Goal: Information Seeking & Learning: Check status

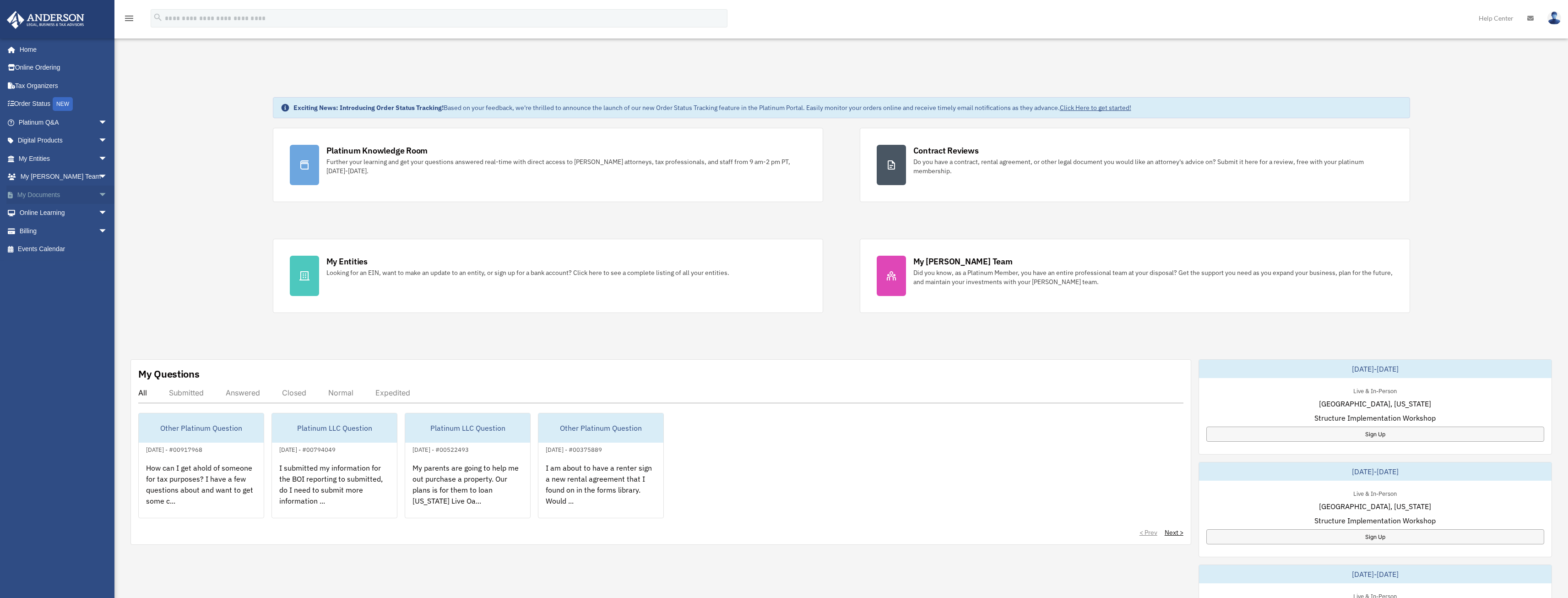
click at [98, 192] on span "arrow_drop_down" at bounding box center [107, 195] width 18 height 19
click at [27, 210] on span at bounding box center [30, 213] width 6 height 7
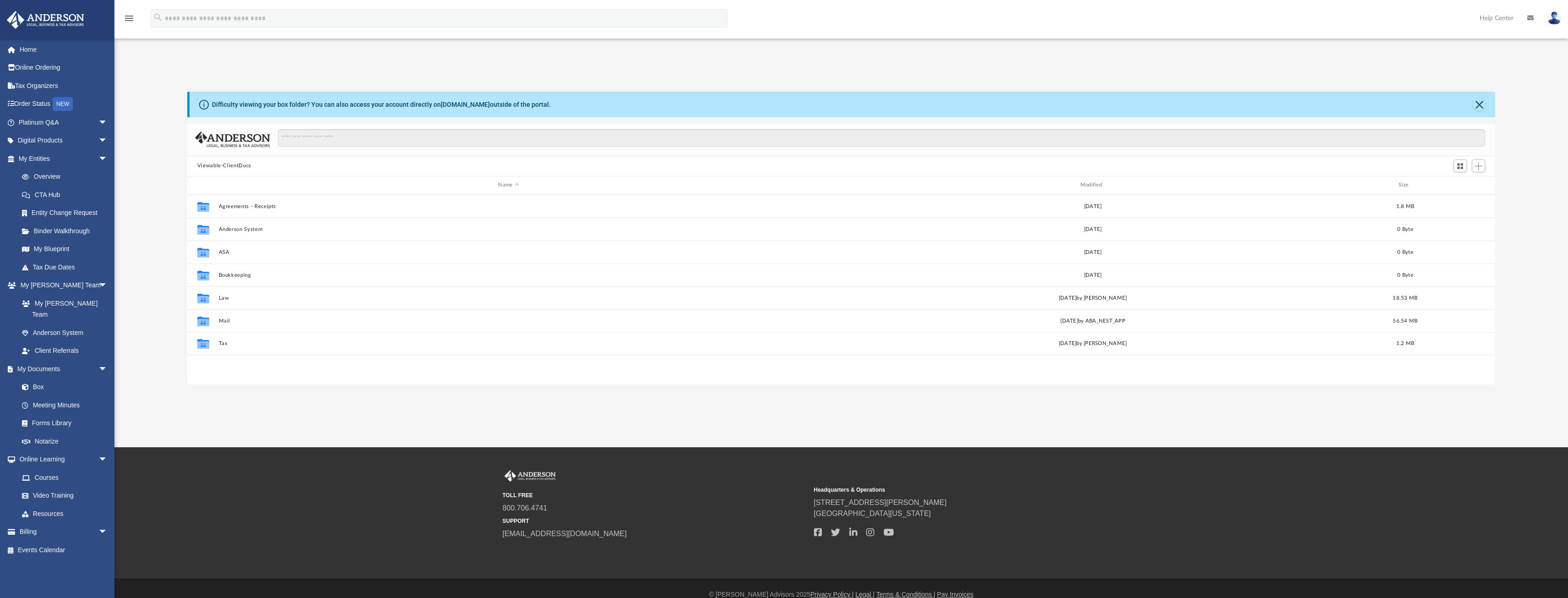
scroll to position [202, 1301]
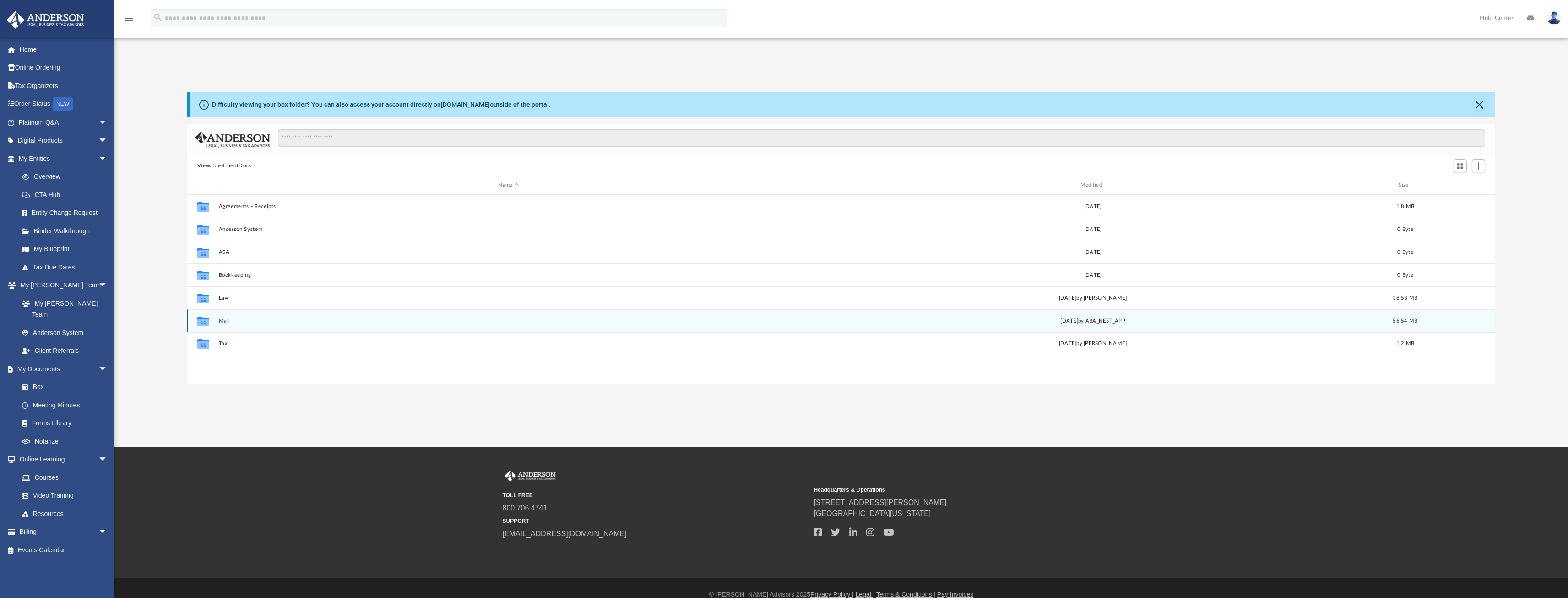
click at [224, 320] on button "Mail" at bounding box center [508, 320] width 580 height 6
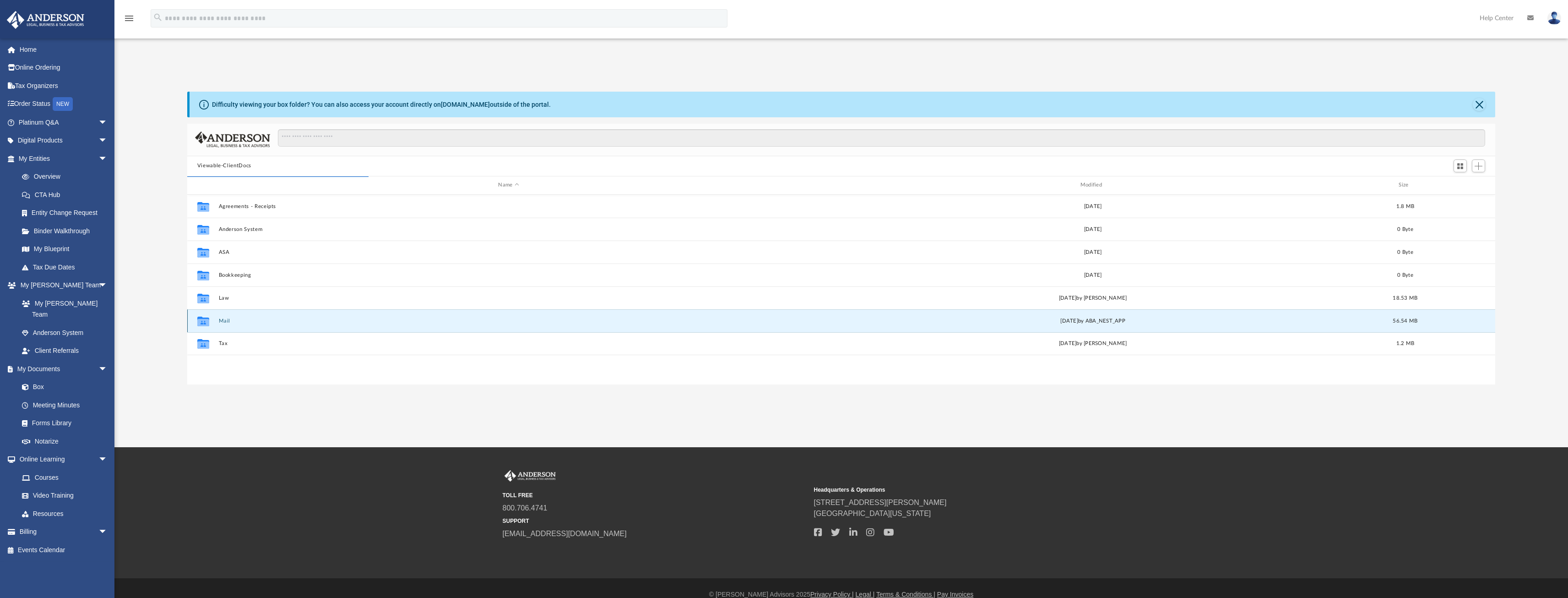
click at [225, 320] on button "Mail" at bounding box center [508, 320] width 580 height 6
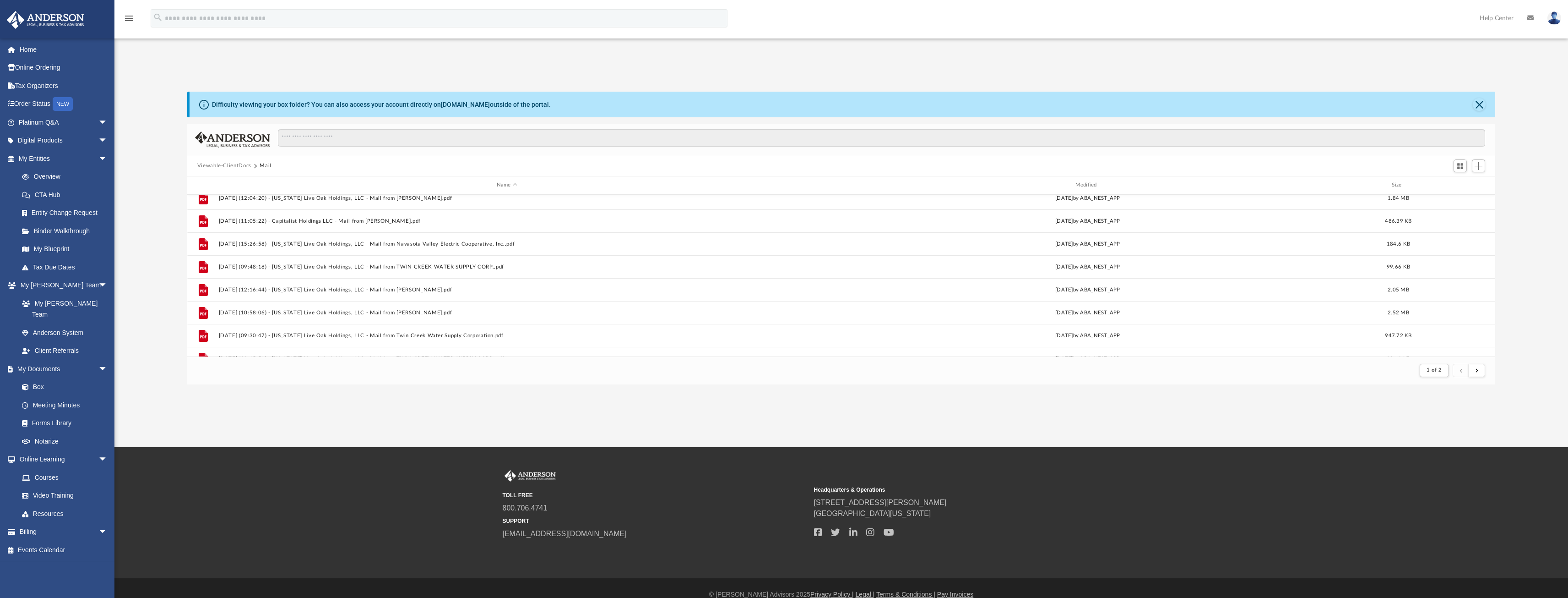
scroll to position [984, 0]
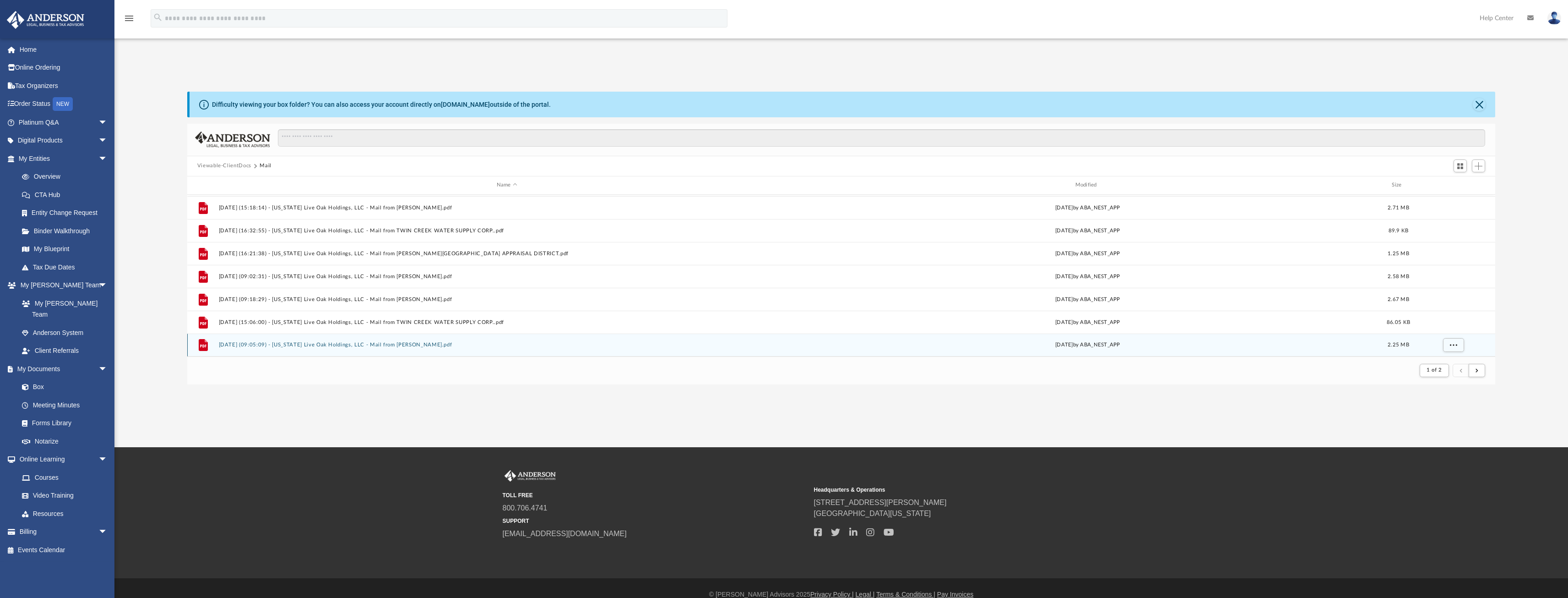
click at [393, 344] on button "[DATE] (09:05:09) - [US_STATE] Live Oak Holdings, LLC - Mail from [PERSON_NAME]…" at bounding box center [507, 345] width 577 height 6
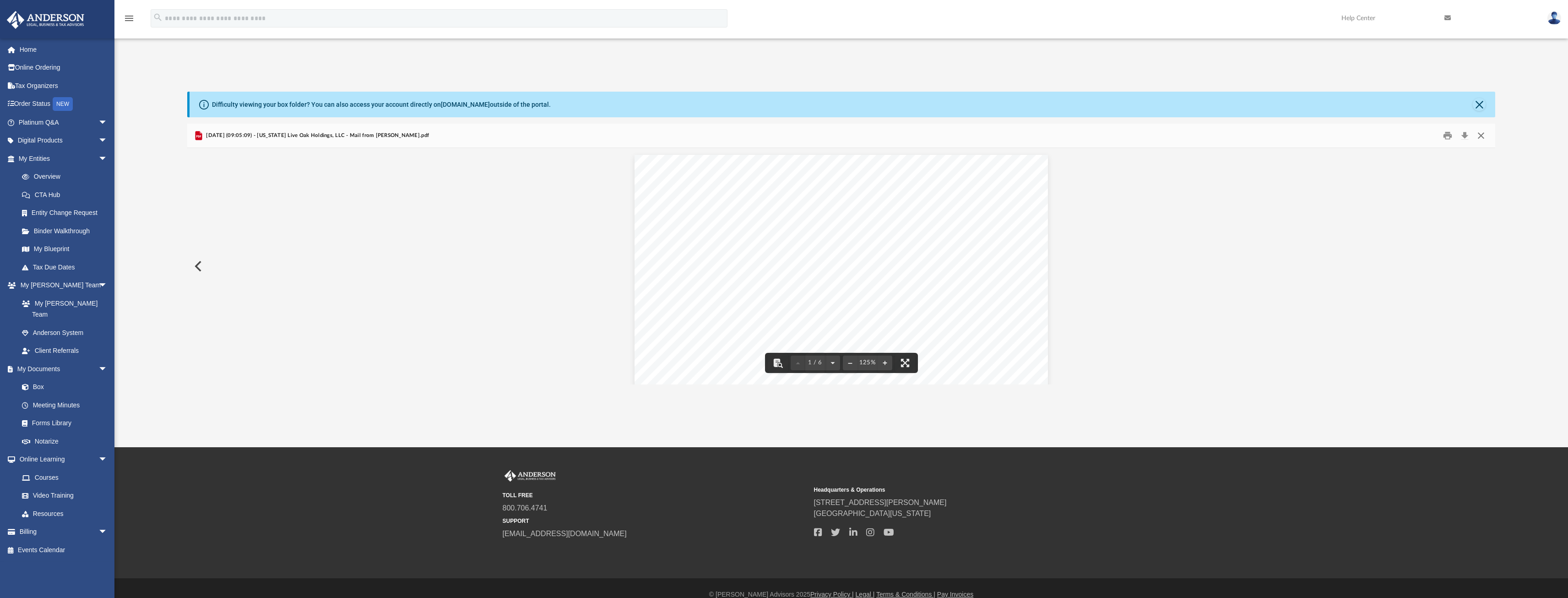
click at [1477, 133] on button "Close" at bounding box center [1481, 135] width 16 height 14
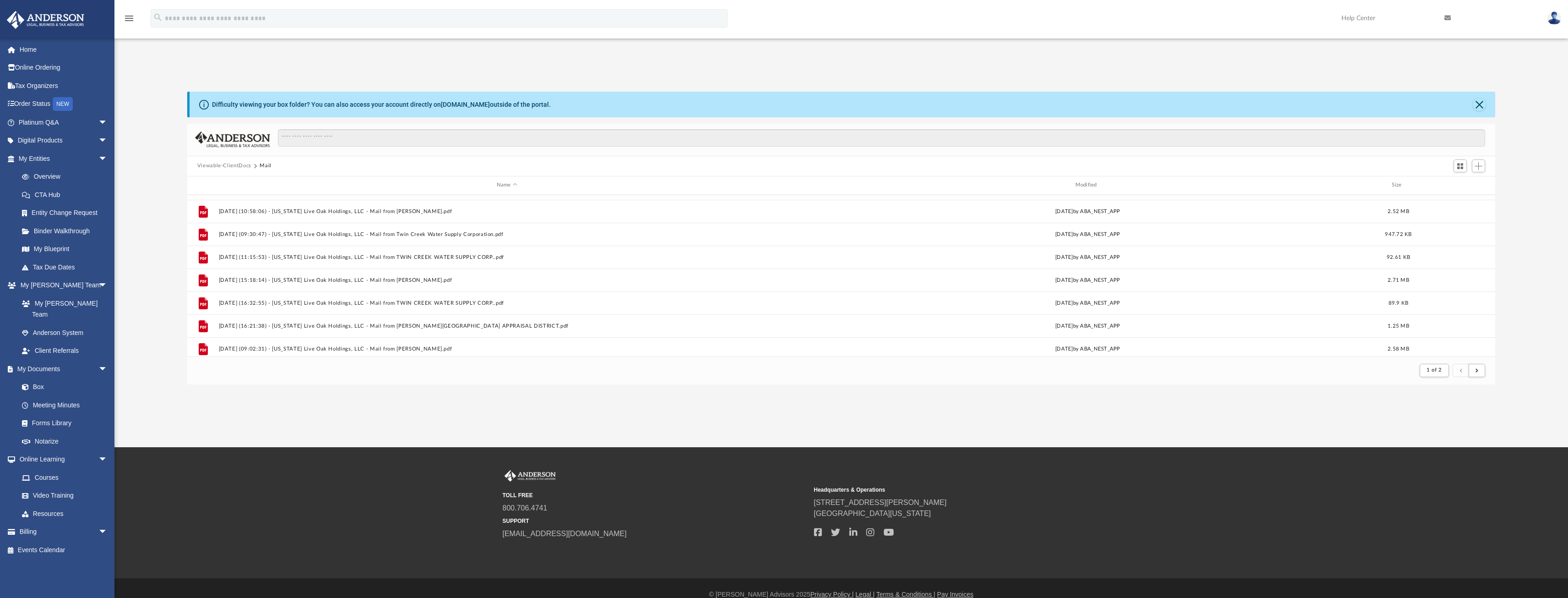
scroll to position [907, 0]
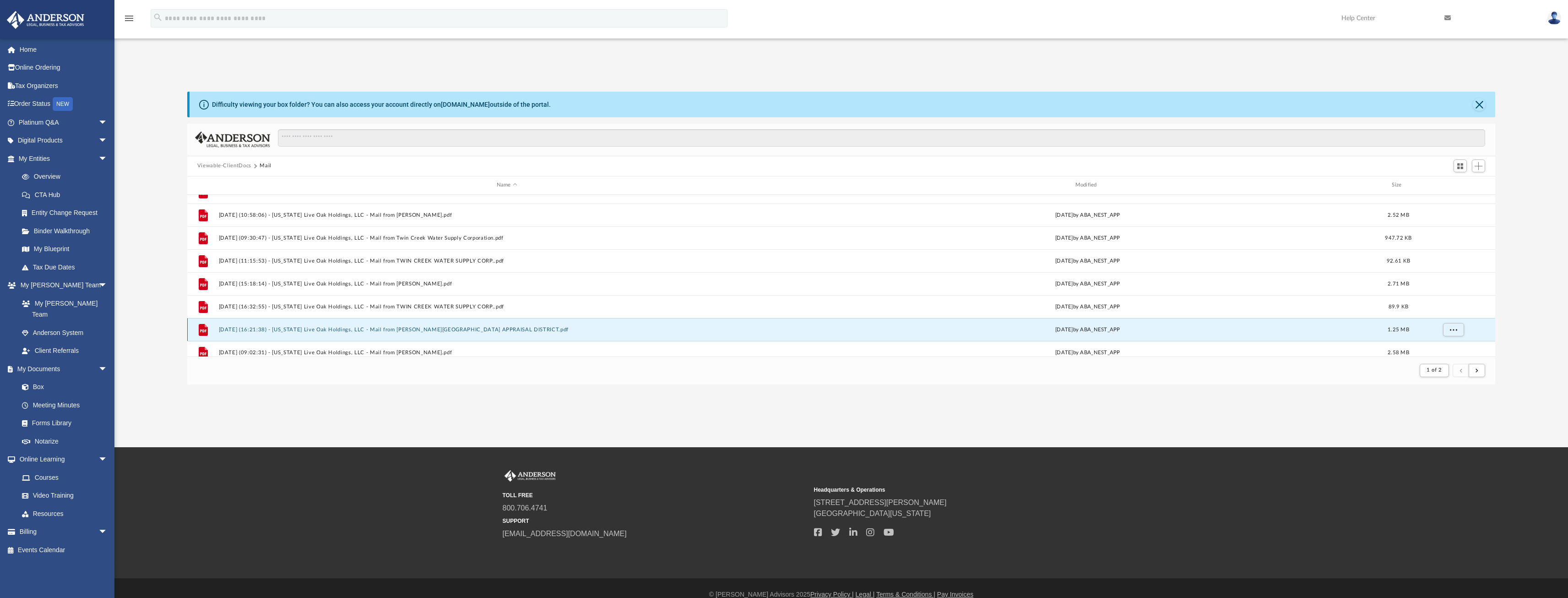
click at [429, 328] on button "[DATE] (16:21:38) - [US_STATE] Live Oak Holdings, LLC - Mail from [PERSON_NAME]…" at bounding box center [507, 329] width 577 height 6
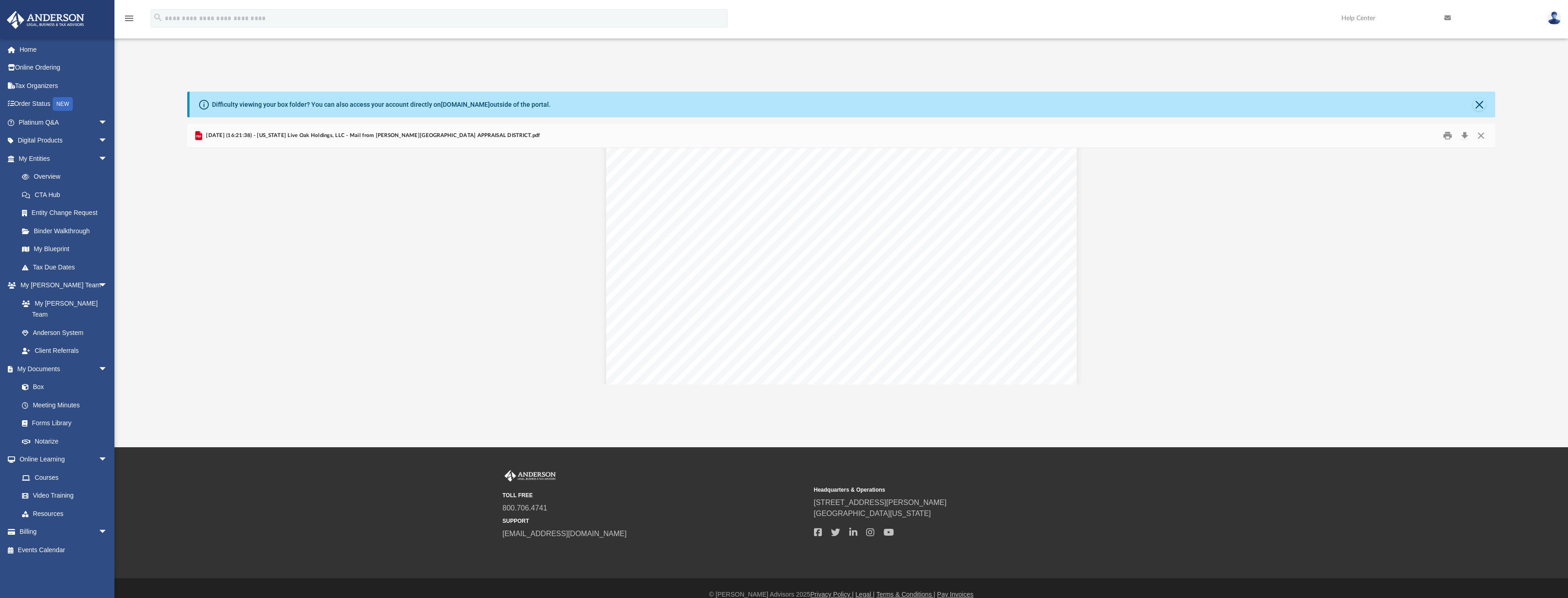
scroll to position [112, 0]
click at [1483, 133] on button "Close" at bounding box center [1481, 135] width 16 height 14
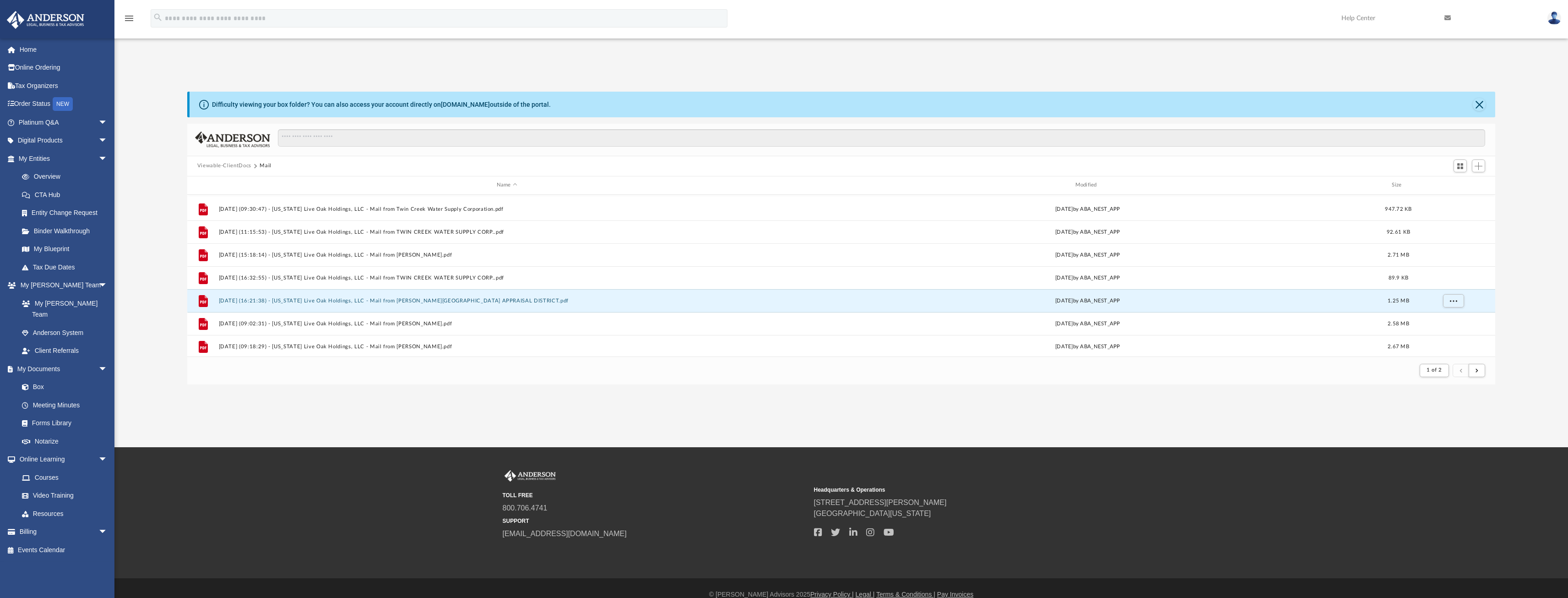
scroll to position [984, 0]
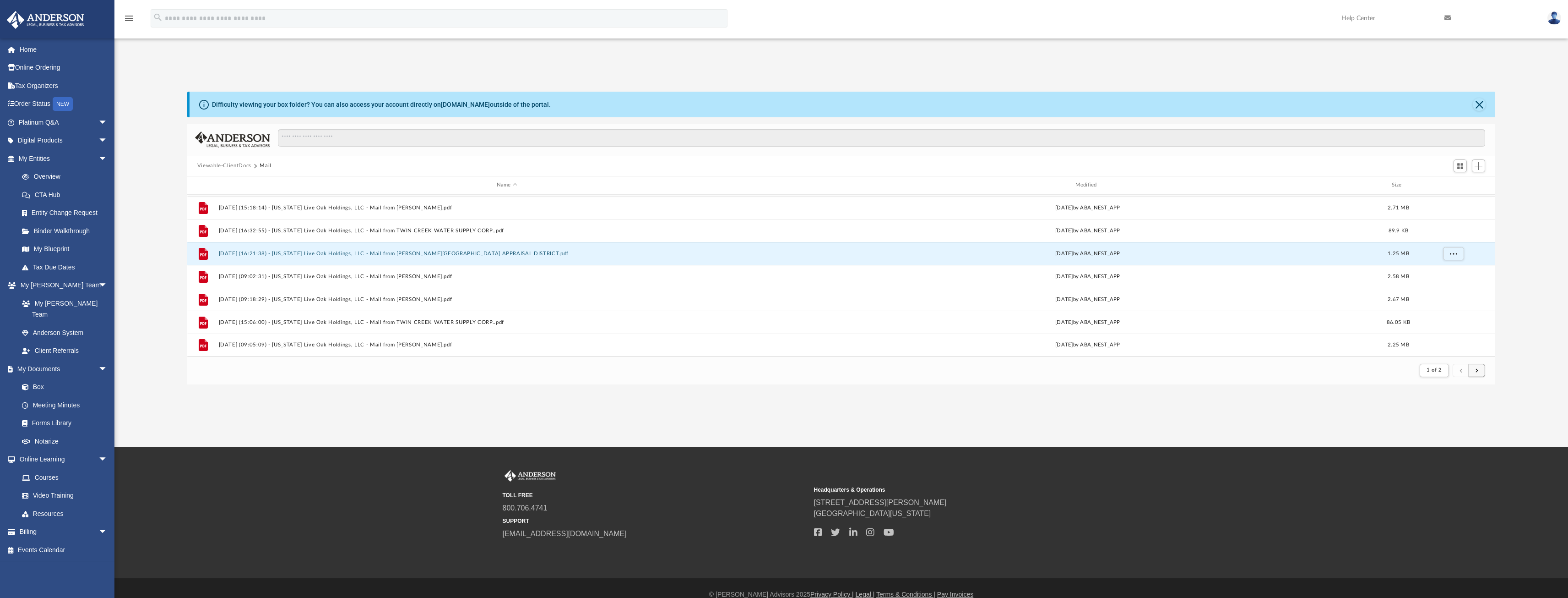
click at [1476, 369] on span "submit" at bounding box center [1477, 369] width 3 height 5
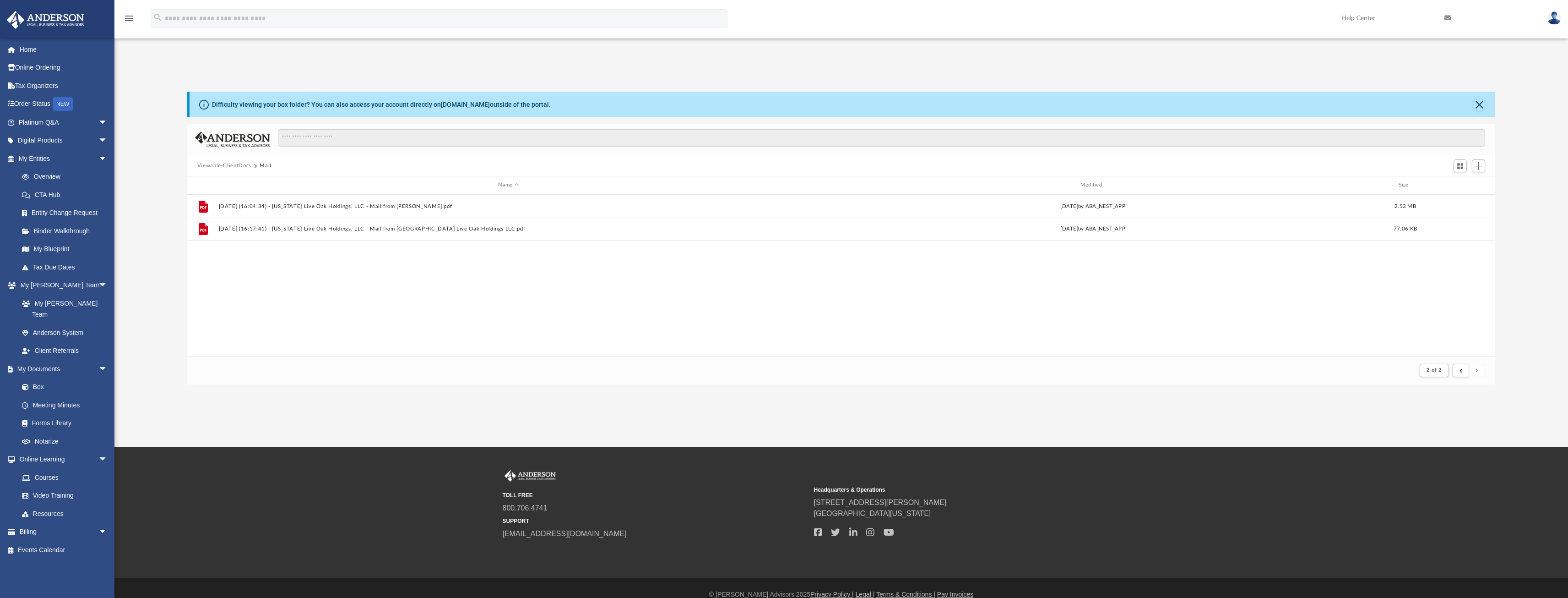
scroll to position [0, 0]
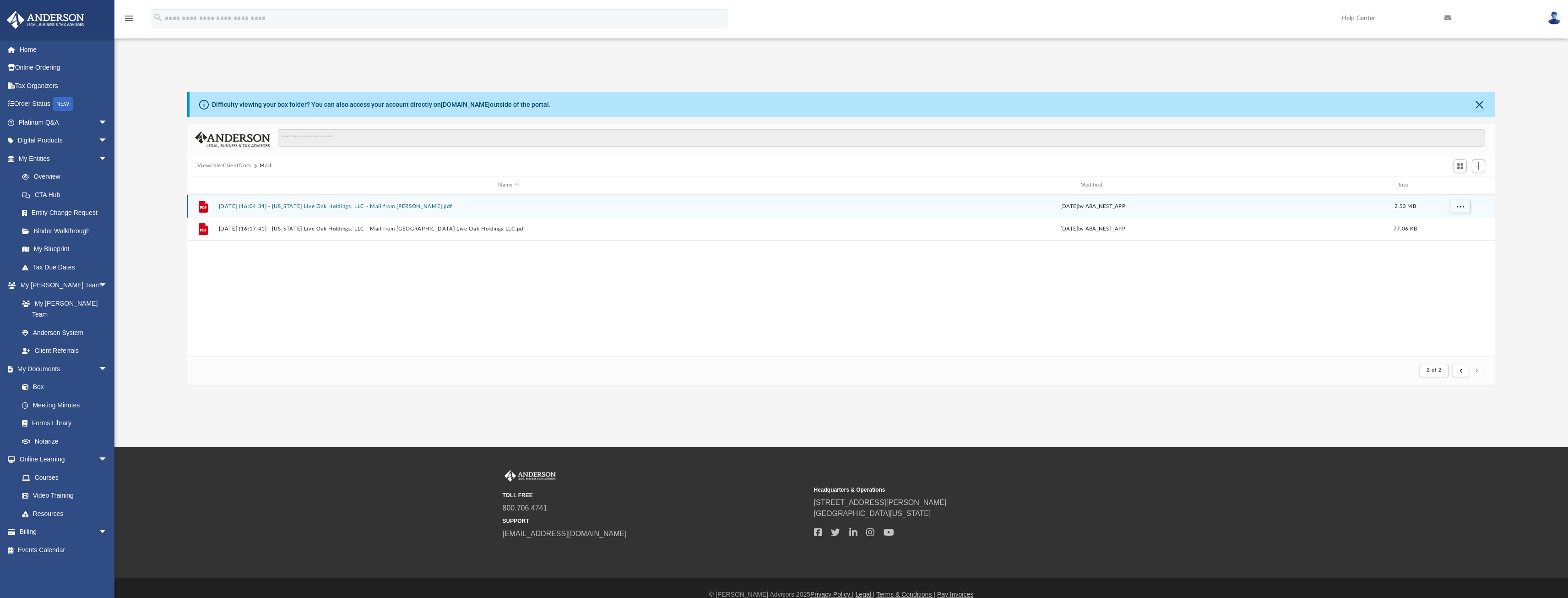
click at [331, 205] on button "[DATE] (16:04:34) - [US_STATE] Live Oak Holdings, LLC - Mail from [PERSON_NAME]…" at bounding box center [508, 206] width 580 height 6
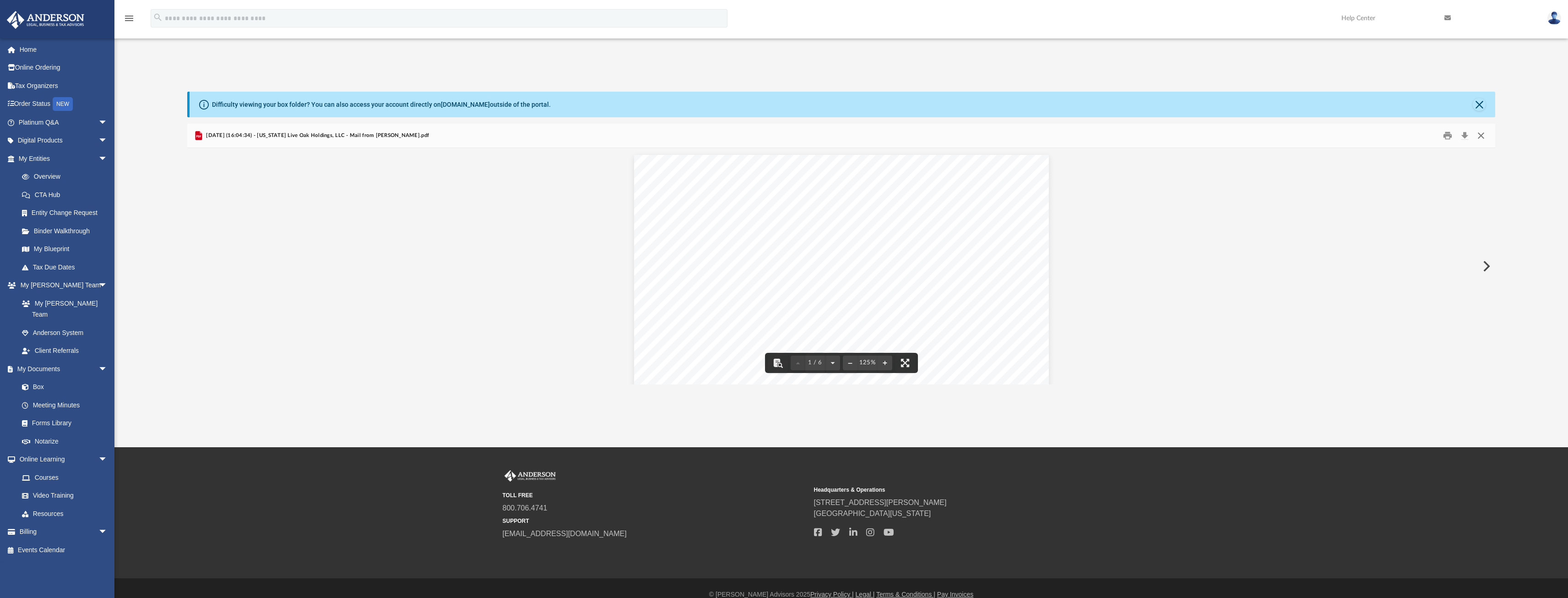
click at [1480, 135] on button "Close" at bounding box center [1481, 135] width 16 height 14
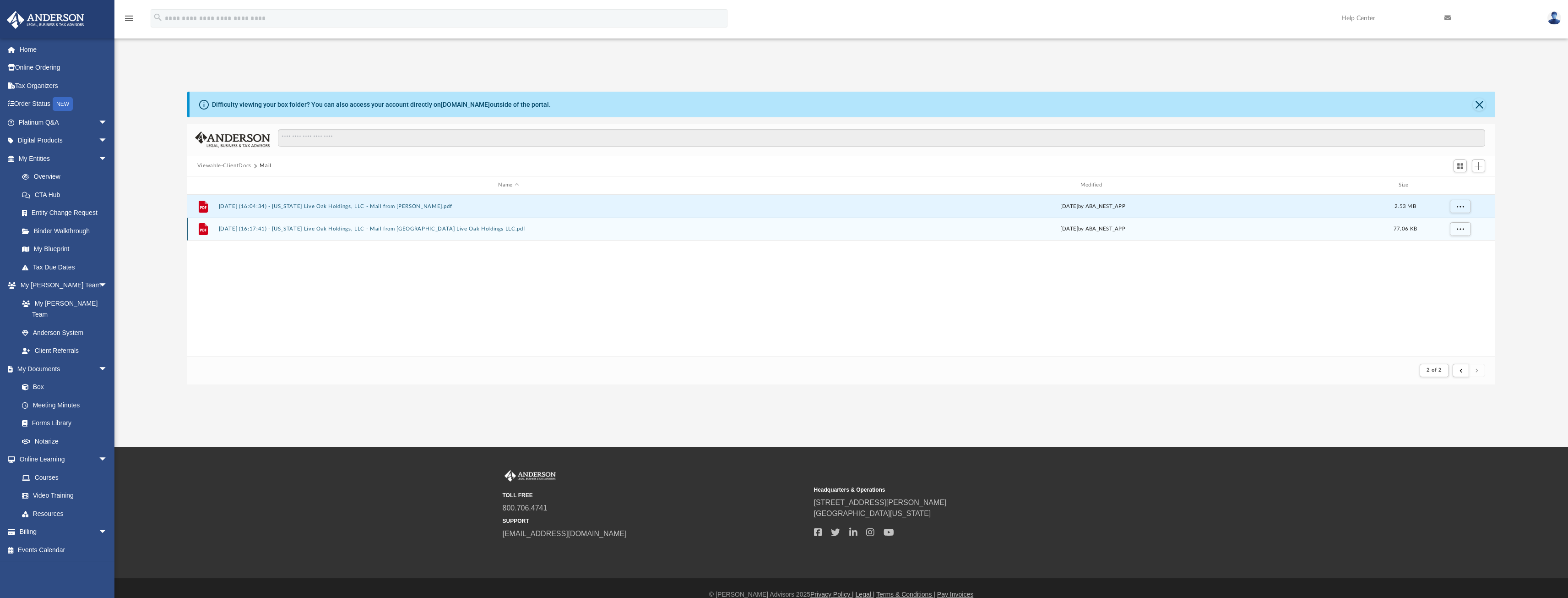
click at [359, 227] on button "[DATE] (16:17:41) - [US_STATE] Live Oak Holdings, LLC - Mail from [GEOGRAPHIC_D…" at bounding box center [508, 229] width 580 height 6
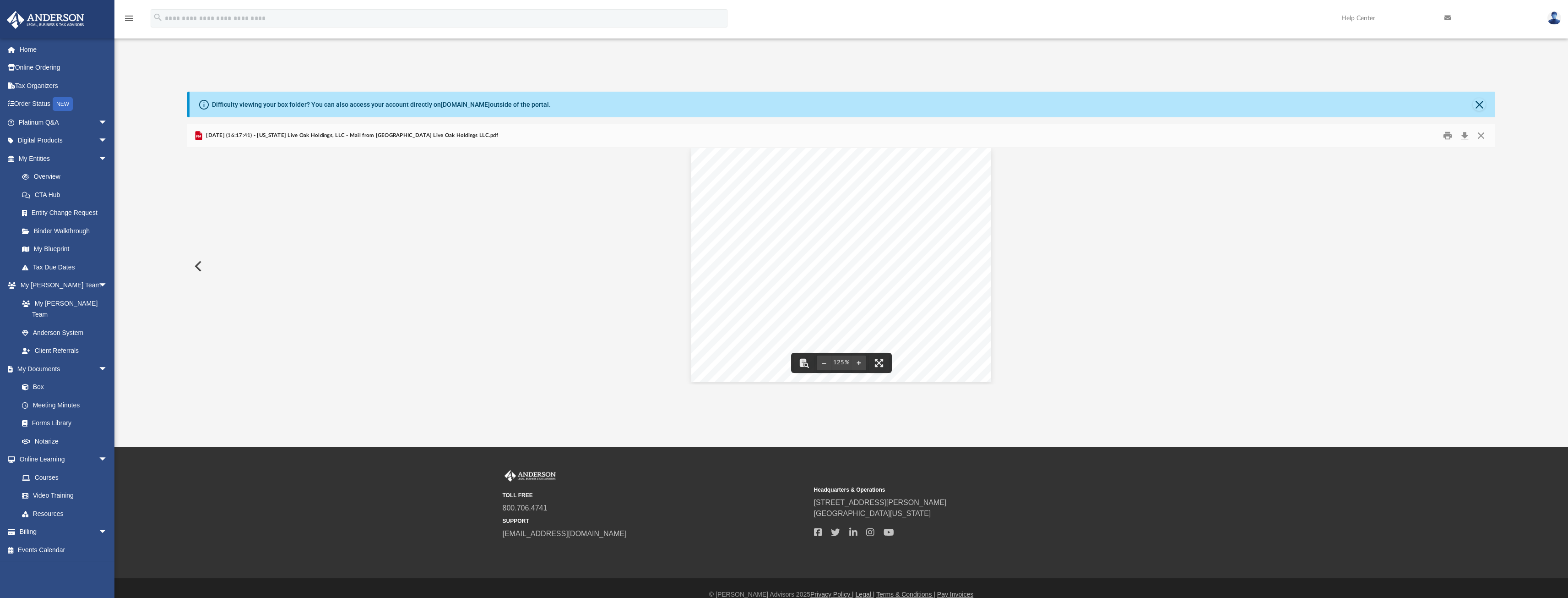
scroll to position [11, 0]
click at [1483, 134] on button "Close" at bounding box center [1481, 135] width 16 height 14
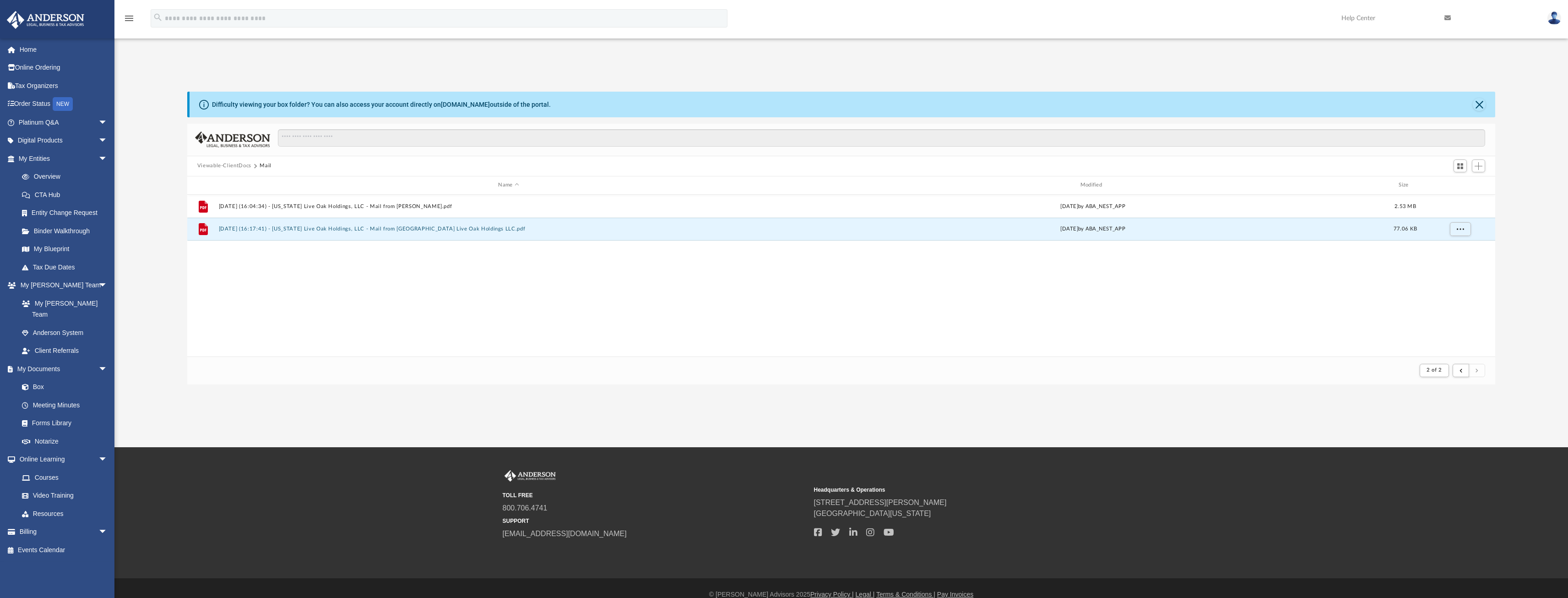
click at [237, 164] on button "Viewable-ClientDocs" at bounding box center [224, 166] width 54 height 8
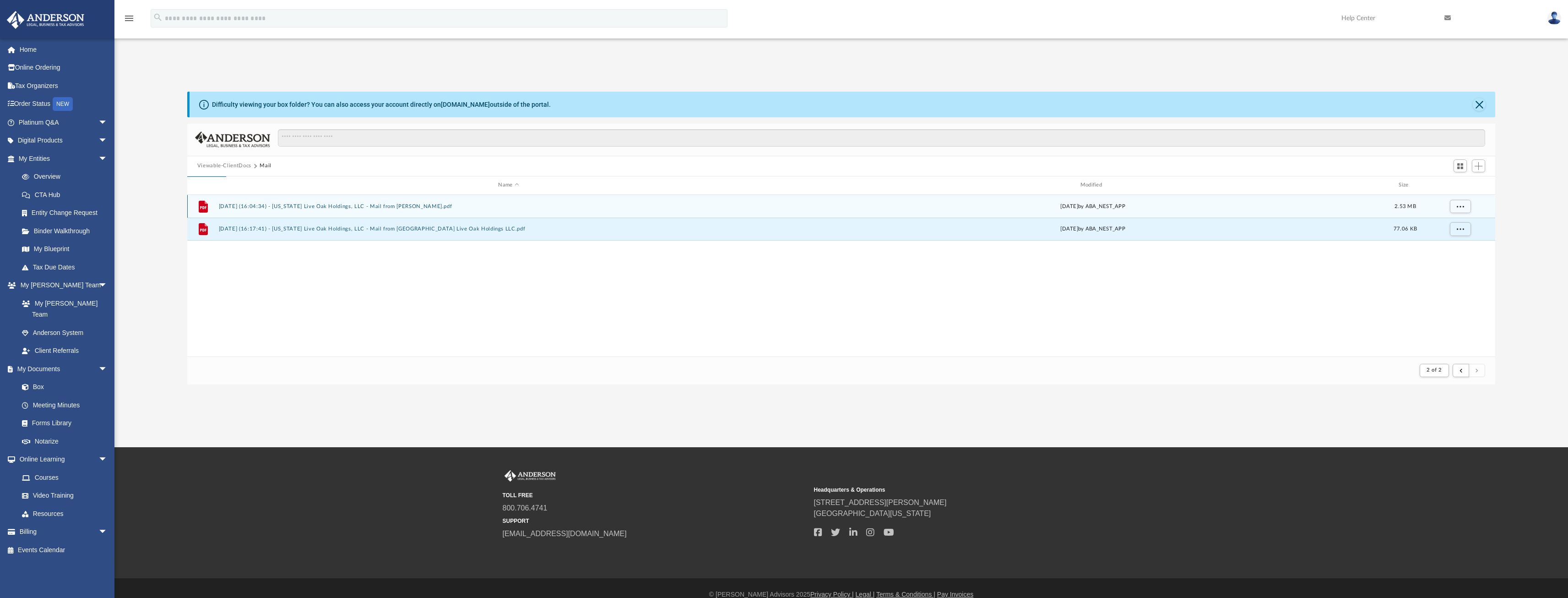
scroll to position [202, 1301]
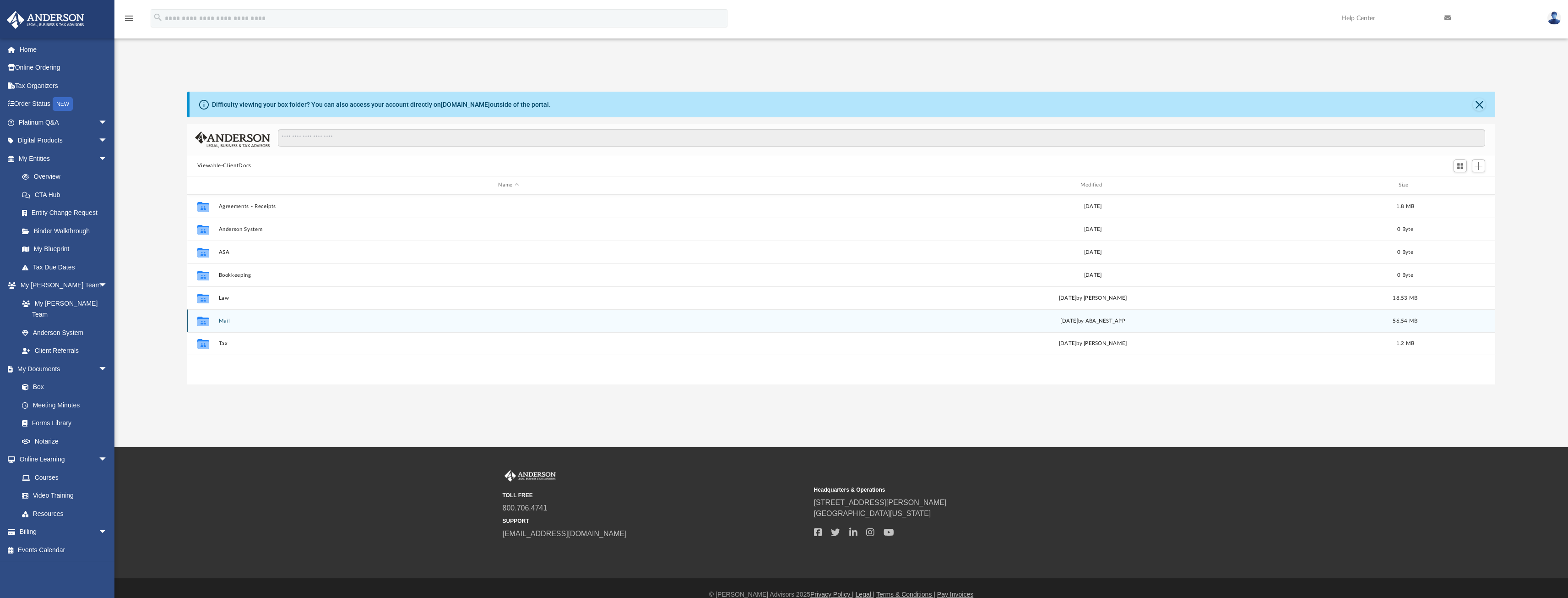
click at [226, 322] on button "Mail" at bounding box center [508, 320] width 580 height 6
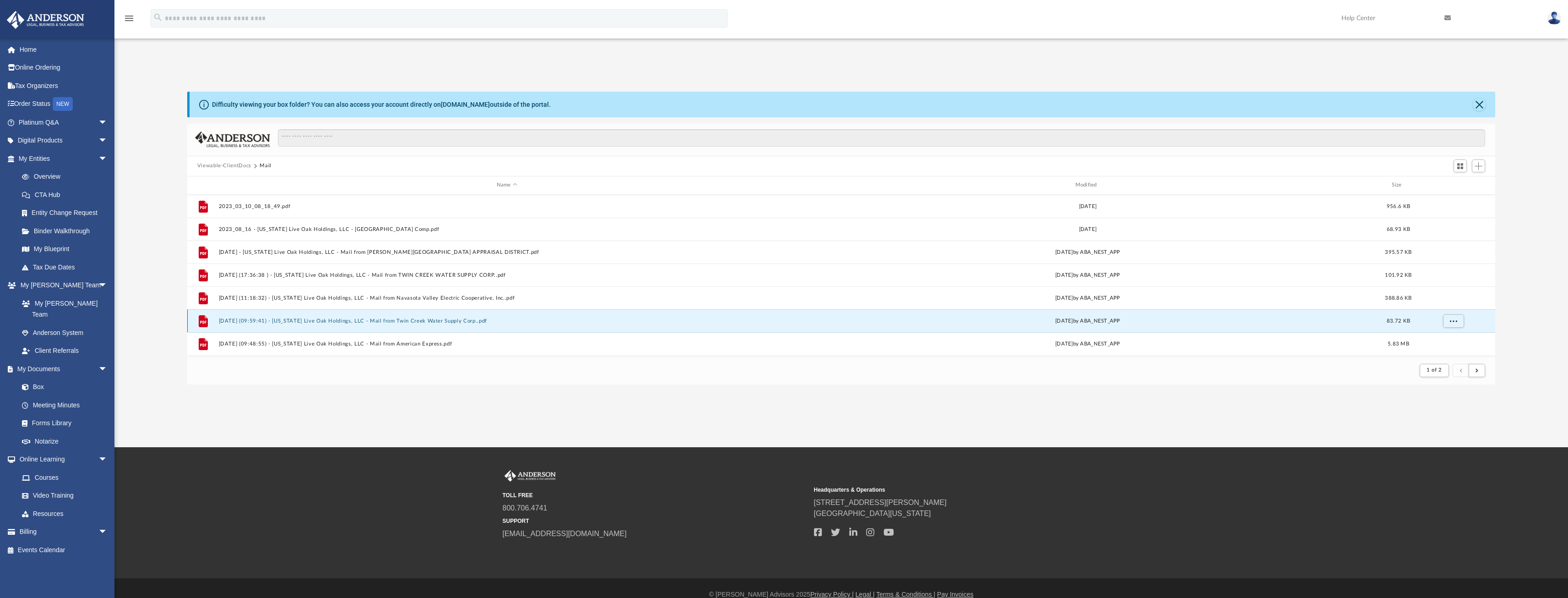
scroll to position [173, 1301]
click at [228, 322] on button "[DATE] (09:59:41) - [US_STATE] Live Oak Holdings, LLC - Mail from Twin Creek Wa…" at bounding box center [507, 320] width 577 height 6
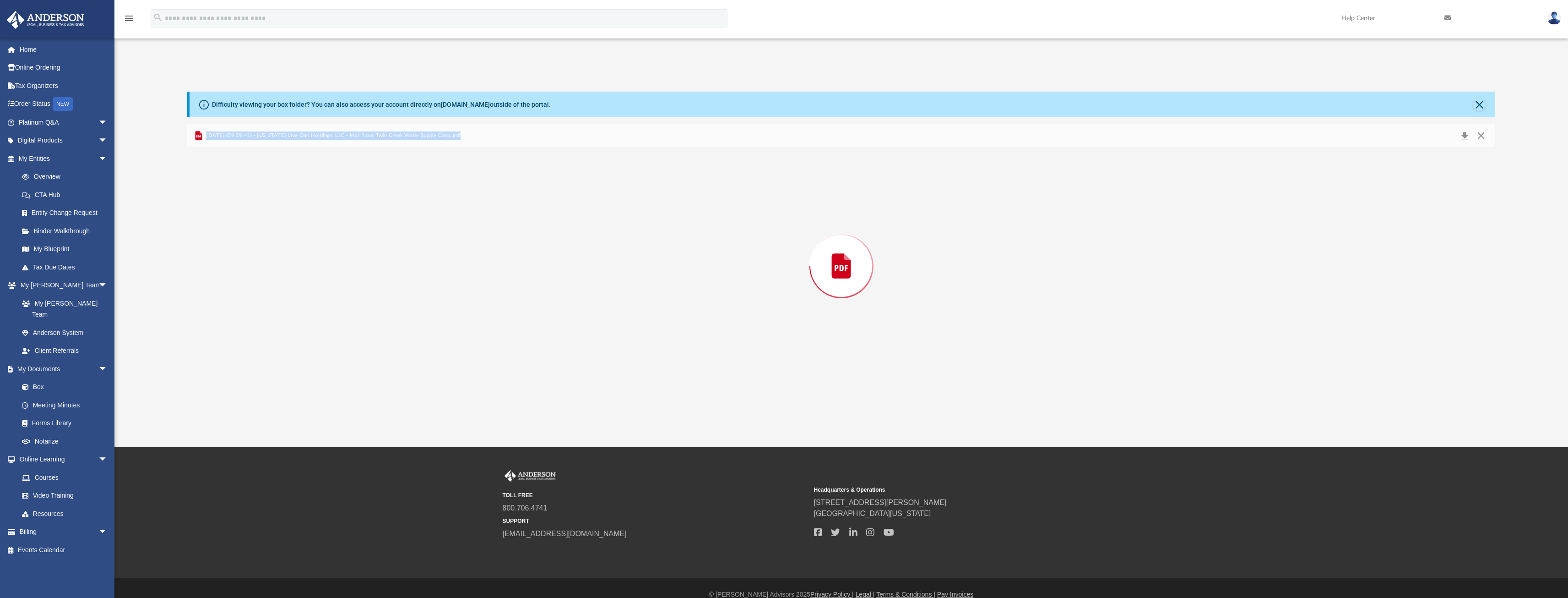
click at [228, 322] on div "Preview" at bounding box center [842, 266] width 1309 height 237
click at [1480, 133] on button "Close" at bounding box center [1481, 135] width 16 height 14
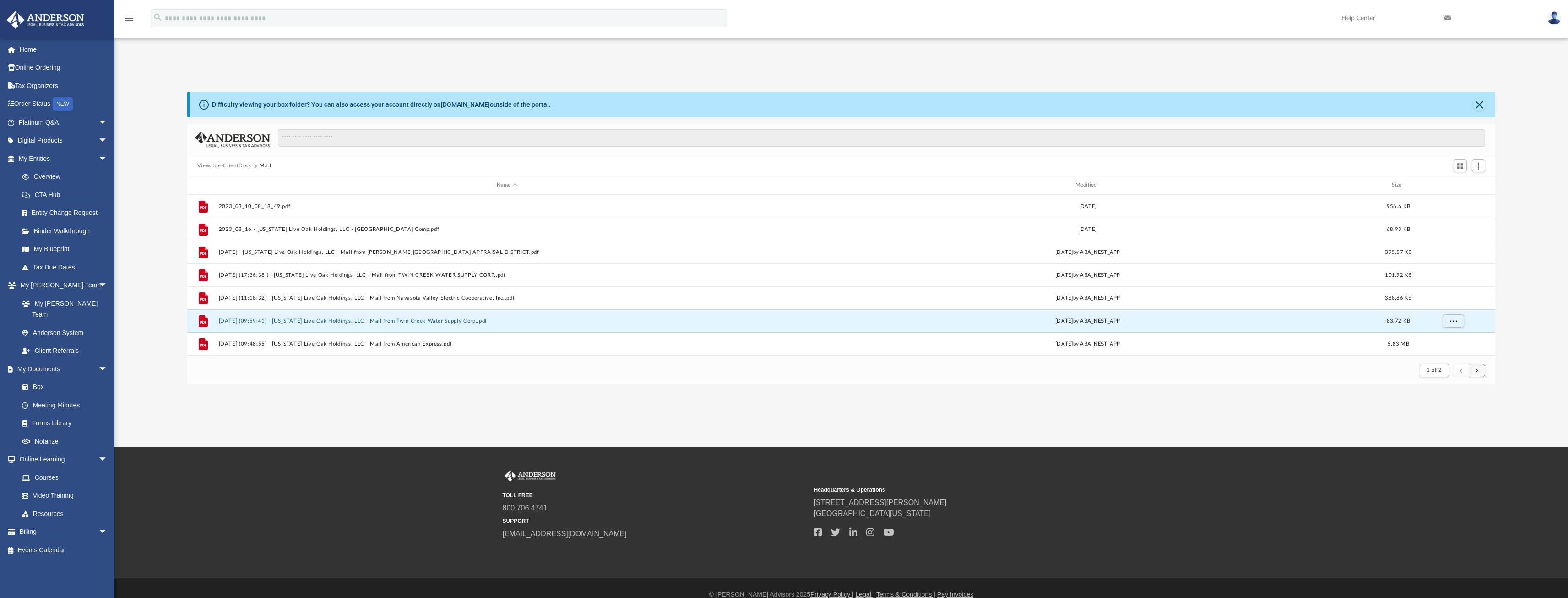
click at [1478, 369] on span "submit" at bounding box center [1477, 369] width 3 height 5
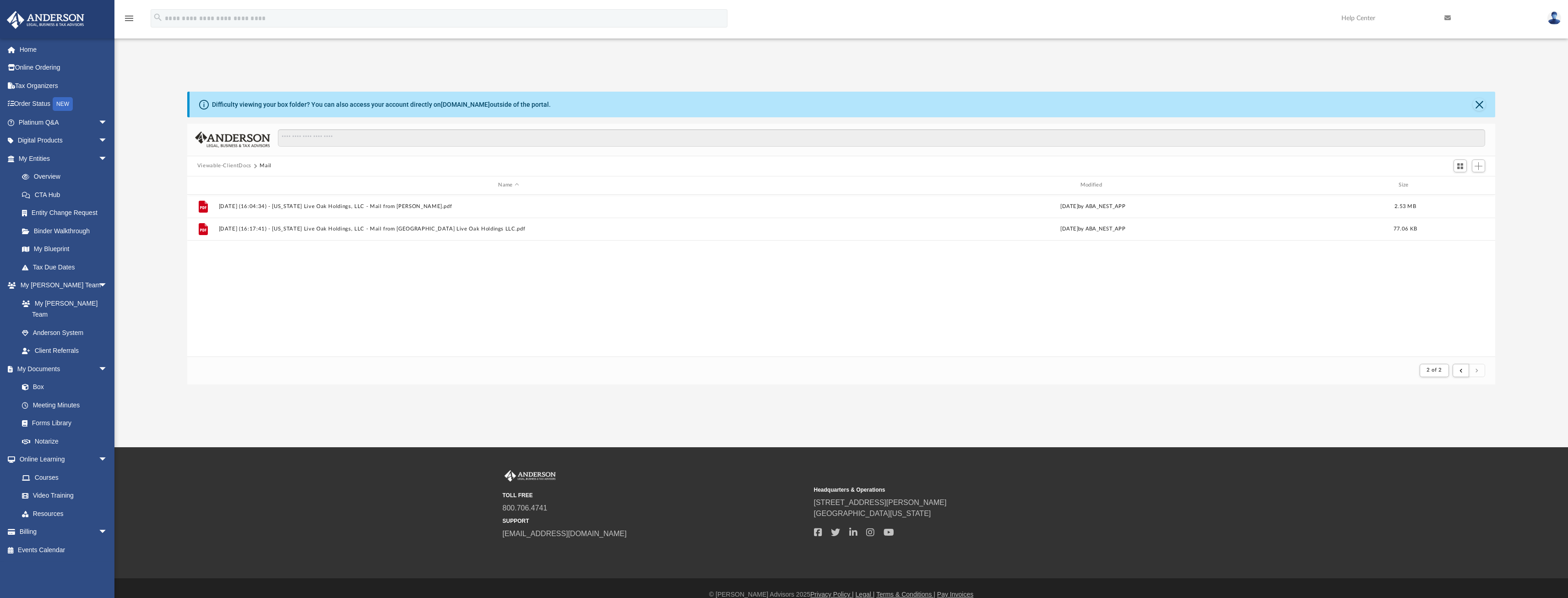
click at [221, 165] on button "Viewable-ClientDocs" at bounding box center [224, 166] width 54 height 8
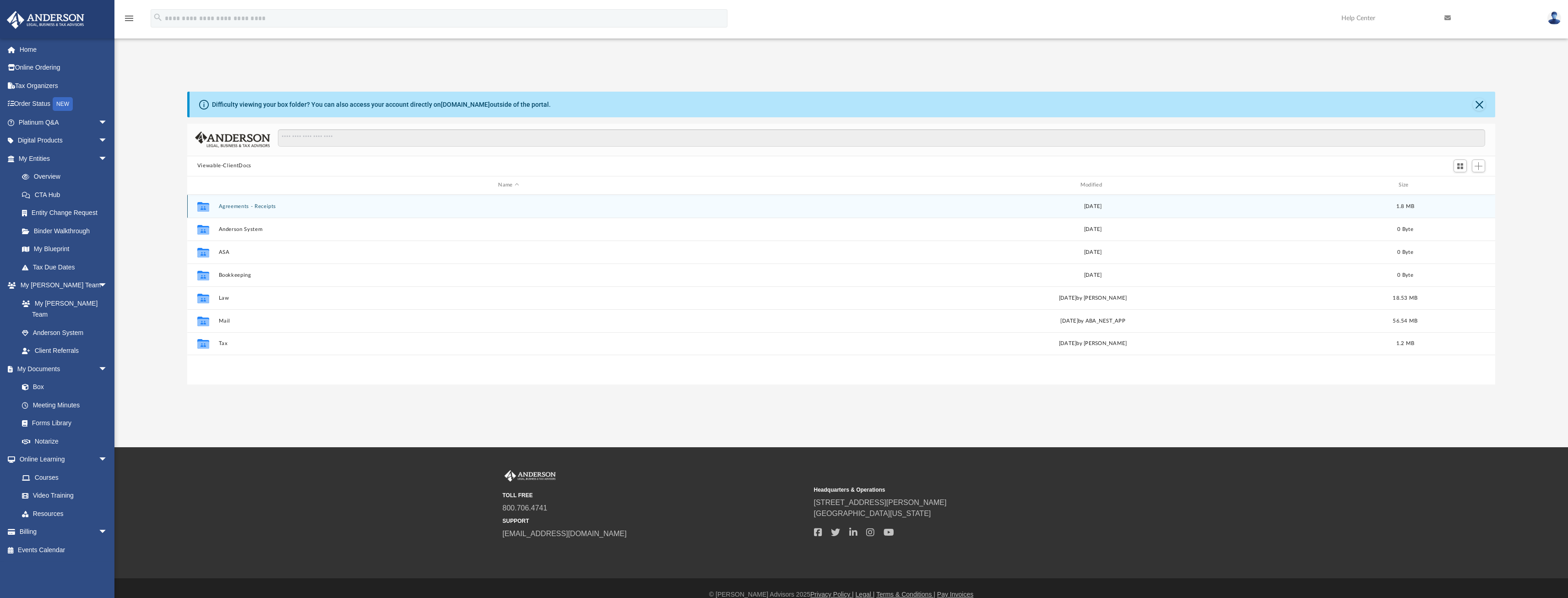
scroll to position [202, 1301]
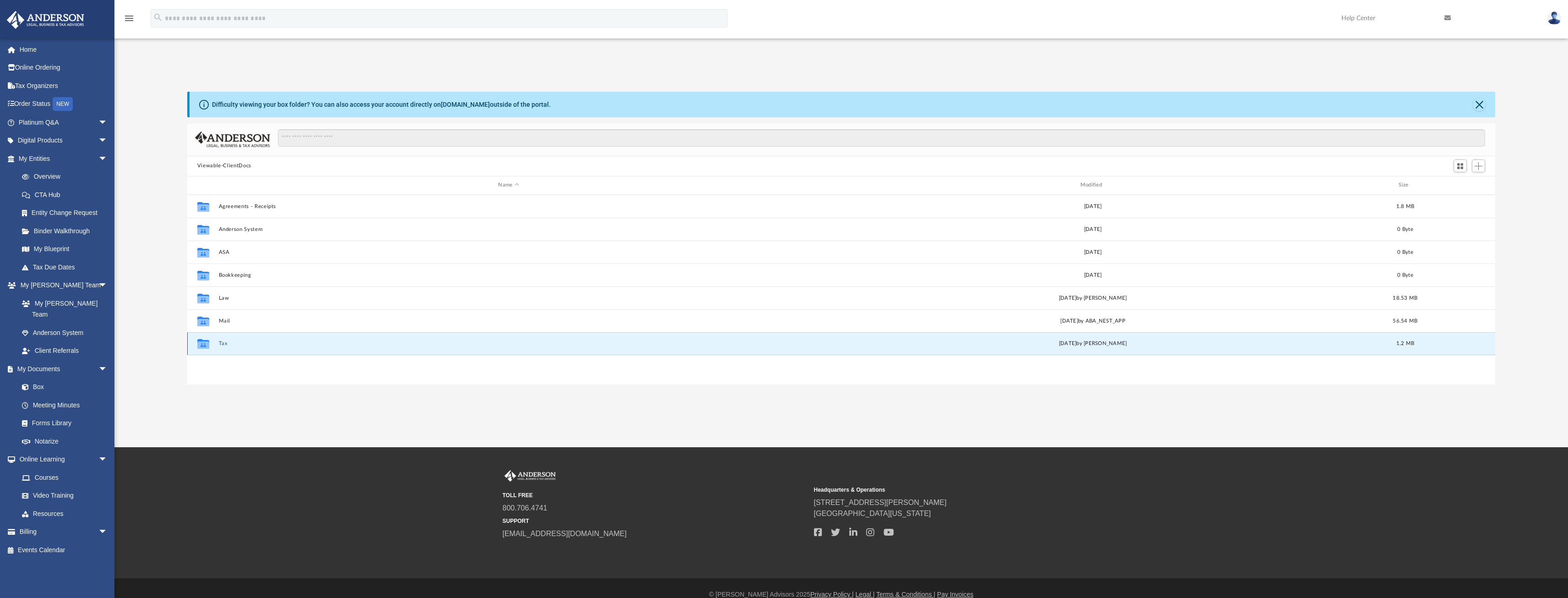
click at [222, 341] on button "Tax" at bounding box center [508, 343] width 580 height 6
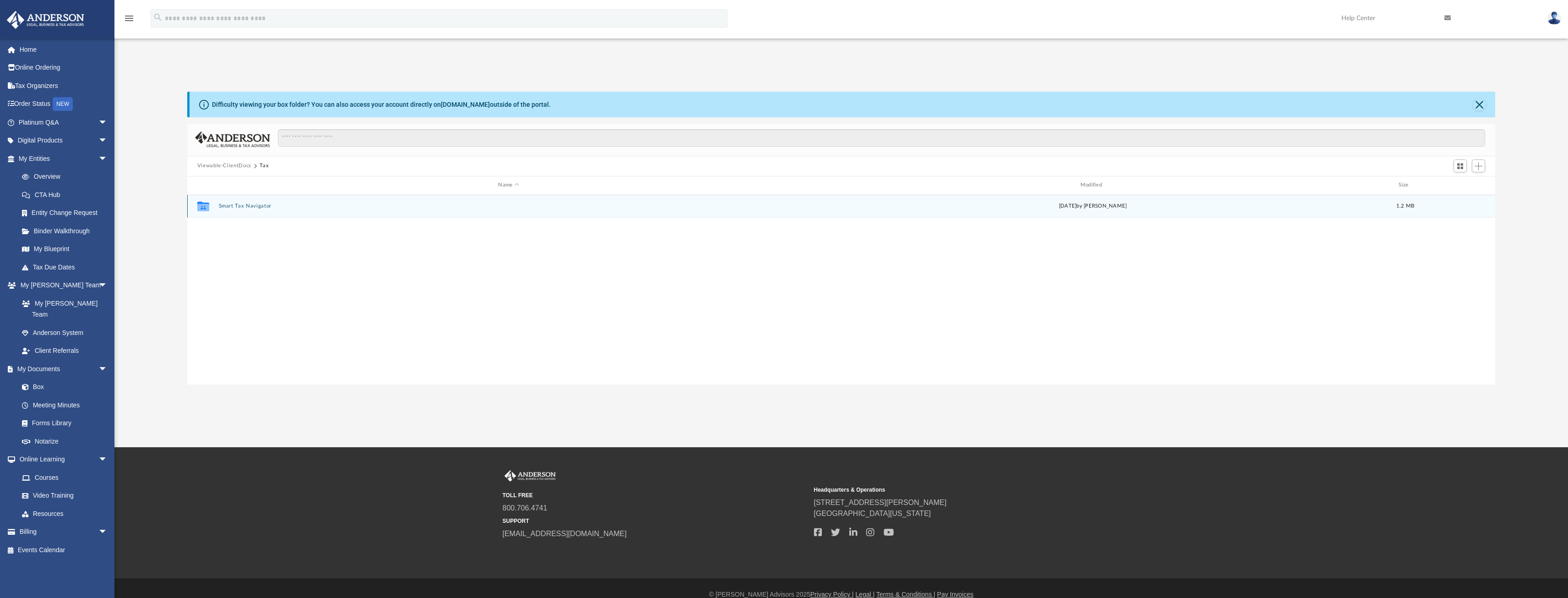
click at [245, 206] on button "Smart Tax Navigator" at bounding box center [508, 206] width 580 height 6
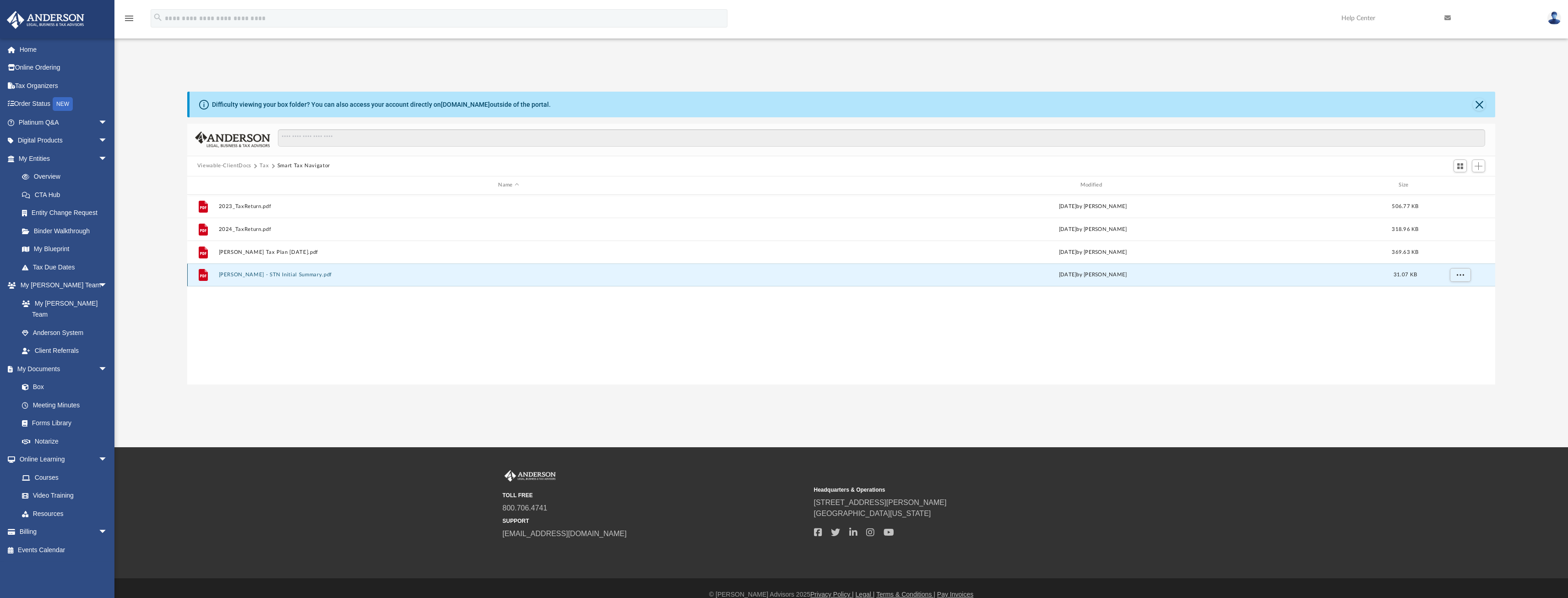
click at [282, 275] on button "[PERSON_NAME] - STN Initial Summary.pdf" at bounding box center [508, 274] width 580 height 6
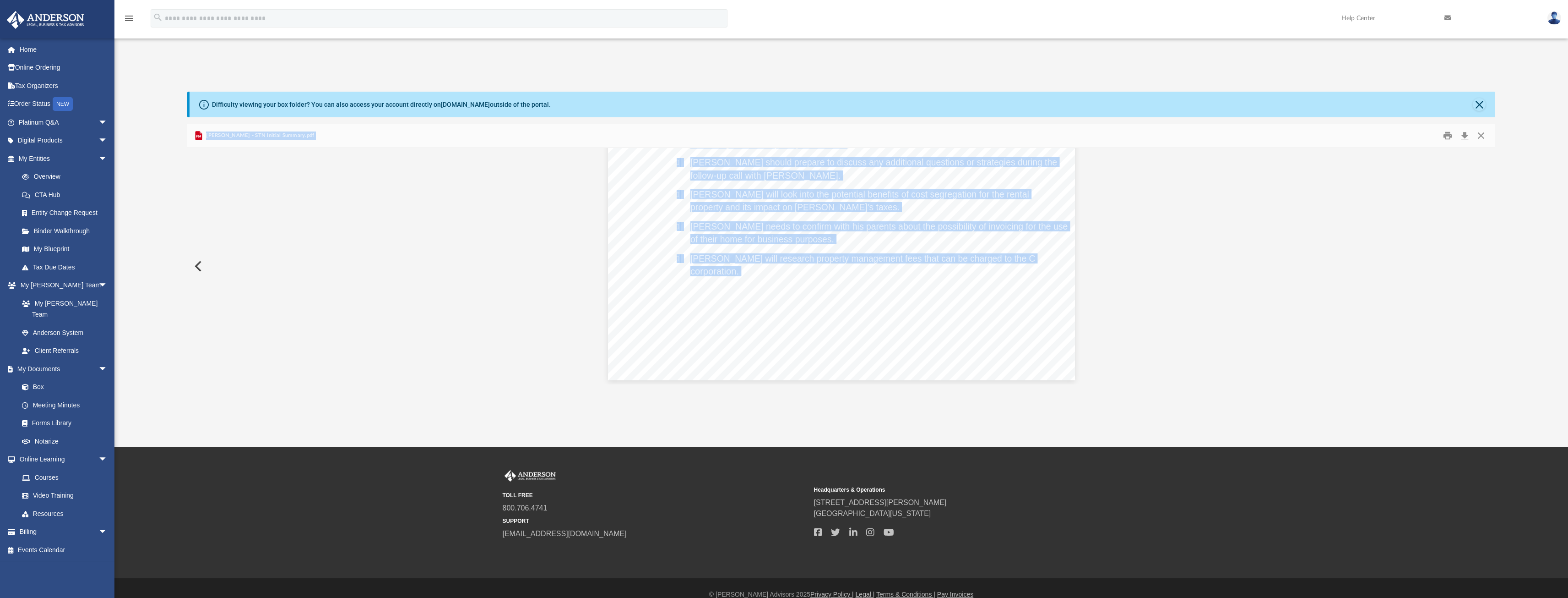
scroll to position [382, 0]
click at [1484, 135] on button "Close" at bounding box center [1481, 135] width 16 height 14
